Goal: Check status: Check status

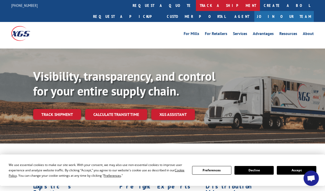
click at [196, 6] on link "track a shipment" at bounding box center [228, 5] width 64 height 11
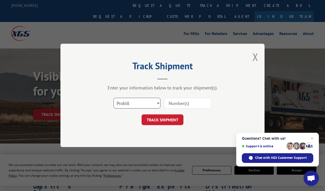
click at [137, 105] on select "Select category... Probill BOL PO" at bounding box center [137, 103] width 47 height 11
click at [172, 103] on input at bounding box center [187, 103] width 47 height 11
paste input "17592184"
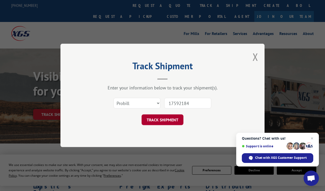
type input "17592184"
click at [168, 119] on button "TRACK SHIPMENT" at bounding box center [163, 120] width 42 height 11
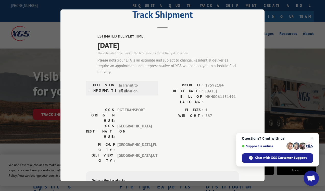
scroll to position [23, 0]
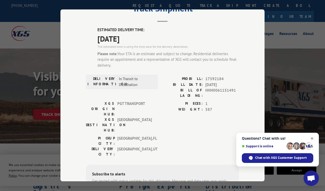
click at [313, 138] on span "Open chat" at bounding box center [312, 138] width 6 height 6
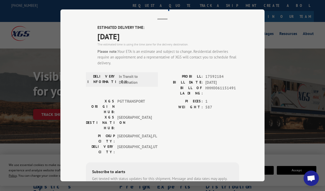
scroll to position [17, 0]
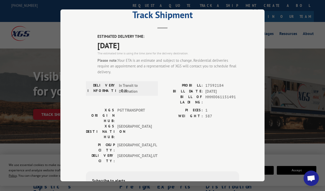
click at [292, 52] on div "Track Shipment ESTIMATED DELIVERY TIME: [DATE] The estimated time is using the …" at bounding box center [162, 95] width 325 height 191
click at [13, 66] on div "Track Shipment ESTIMATED DELIVERY TIME: [DATE] The estimated time is using the …" at bounding box center [162, 95] width 325 height 191
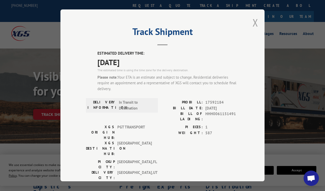
click at [255, 24] on button "Close modal" at bounding box center [256, 23] width 6 height 14
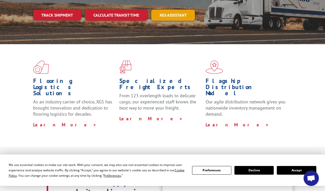
scroll to position [102, 0]
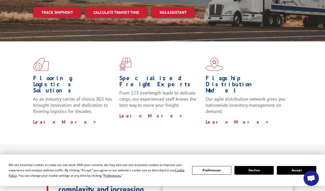
click at [291, 171] on button "Accept" at bounding box center [296, 170] width 39 height 9
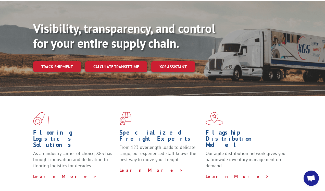
scroll to position [0, 0]
